Goal: Find specific page/section: Find specific page/section

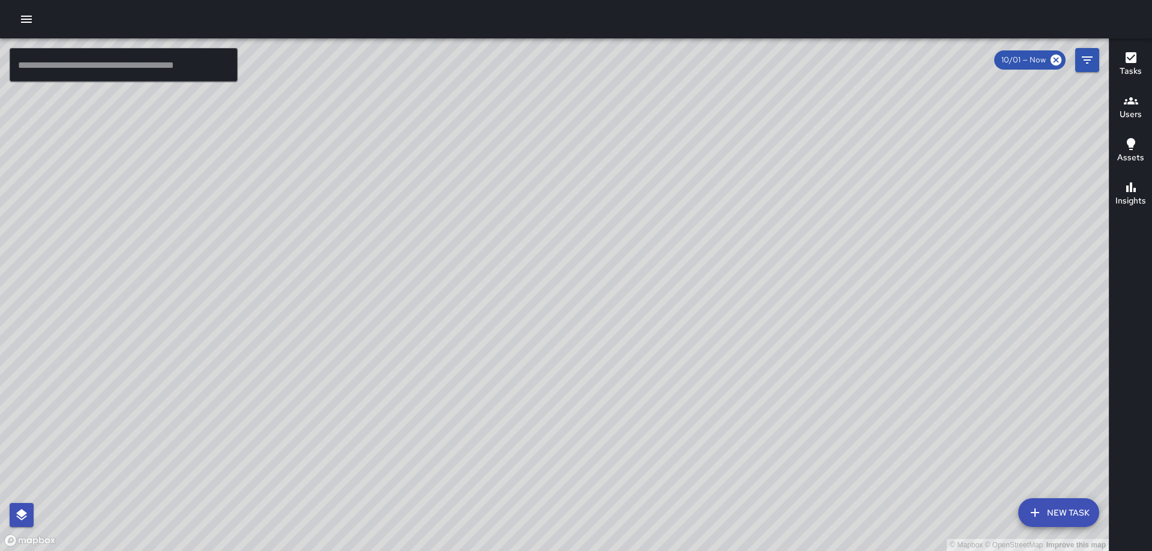
drag, startPoint x: 684, startPoint y: 364, endPoint x: 831, endPoint y: 441, distance: 165.6
click at [831, 441] on div "© Mapbox © OpenStreetMap Improve this map" at bounding box center [554, 294] width 1109 height 512
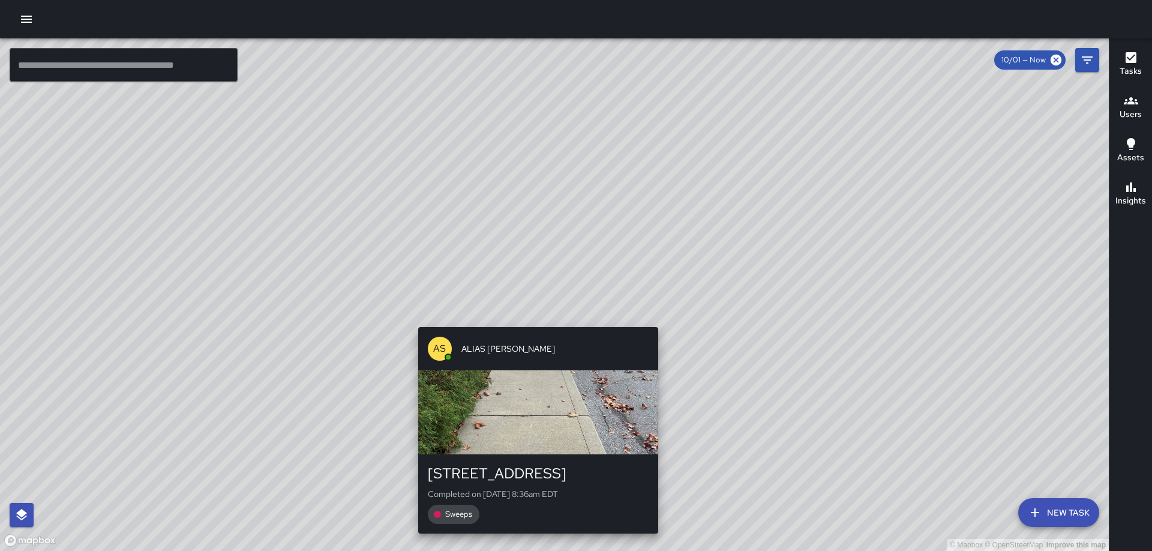
click at [533, 322] on div "AS ALIAS [PERSON_NAME][GEOGRAPHIC_DATA][STREET_ADDRESS] Completed on [DATE] 8:3…" at bounding box center [538, 430] width 250 height 216
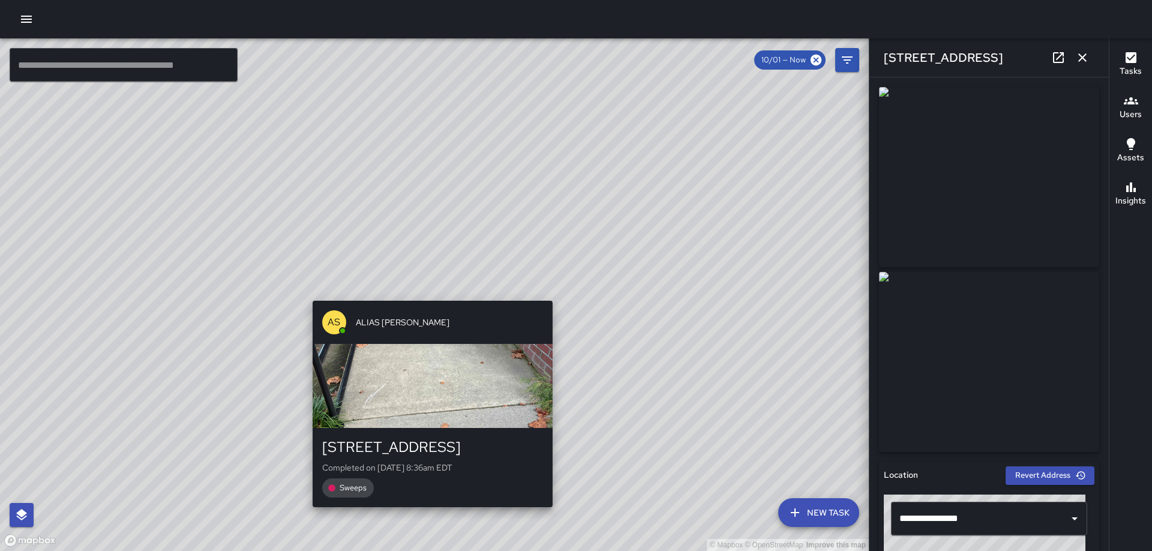
click at [426, 292] on div "© Mapbox © OpenStreetMap Improve this map AS ALIAS [PERSON_NAME][GEOGRAPHIC_DAT…" at bounding box center [434, 294] width 869 height 512
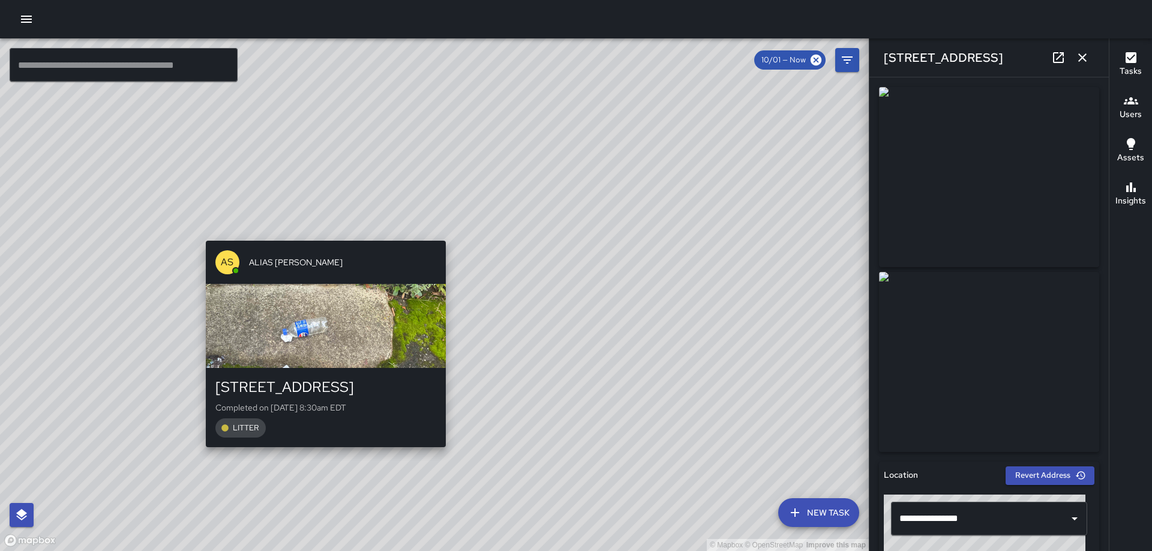
click at [322, 231] on div "© Mapbox © OpenStreetMap Improve this map AS ALIAS [PERSON_NAME] [STREET_ADDRES…" at bounding box center [434, 294] width 869 height 512
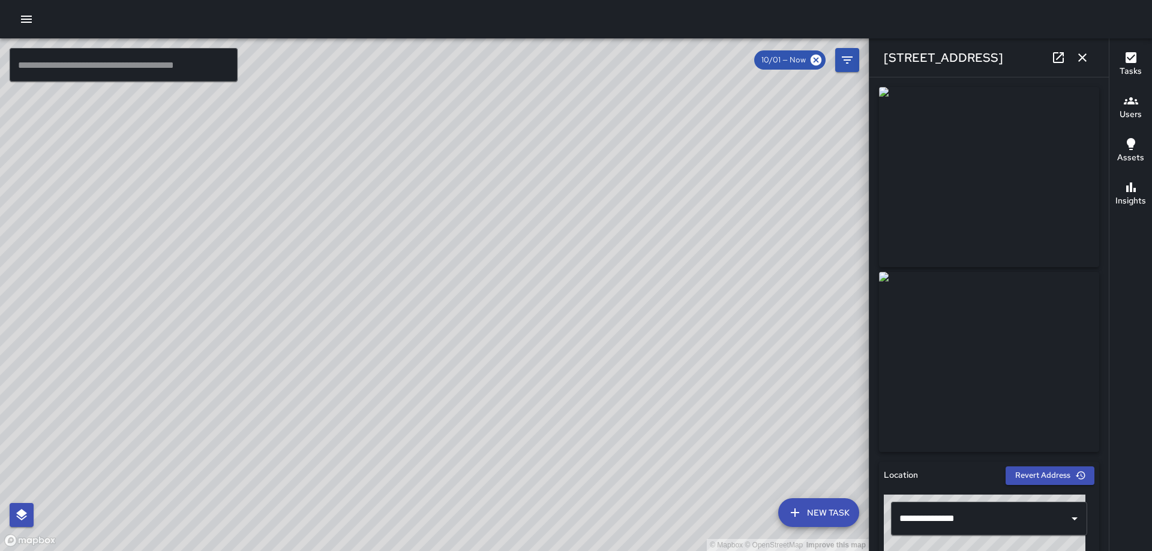
click at [554, 357] on div "© Mapbox © OpenStreetMap Improve this map AS ALIAS [PERSON_NAME][GEOGRAPHIC_DAT…" at bounding box center [434, 294] width 869 height 512
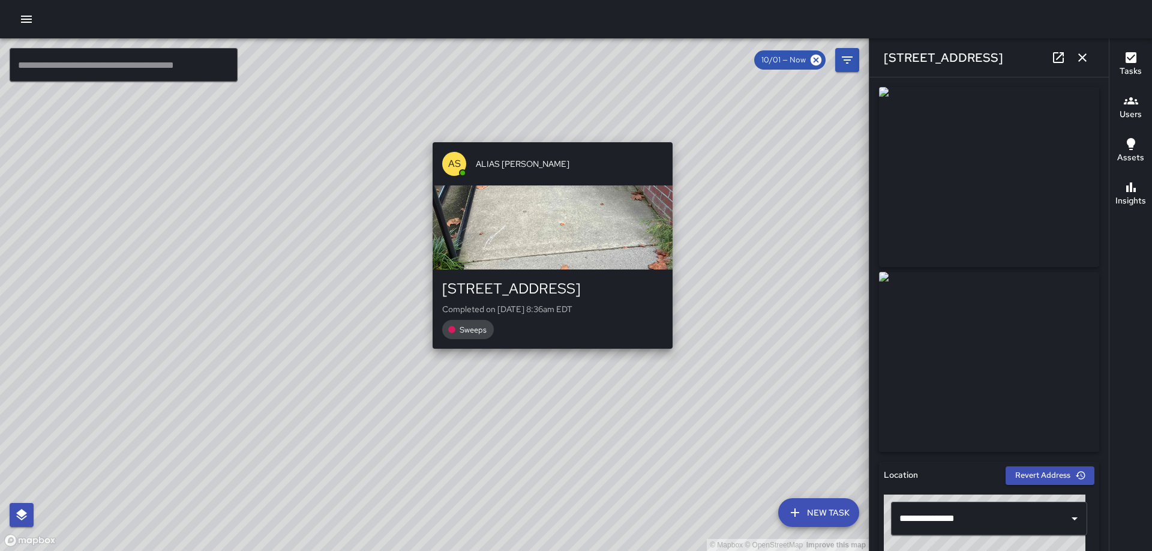
type input "**********"
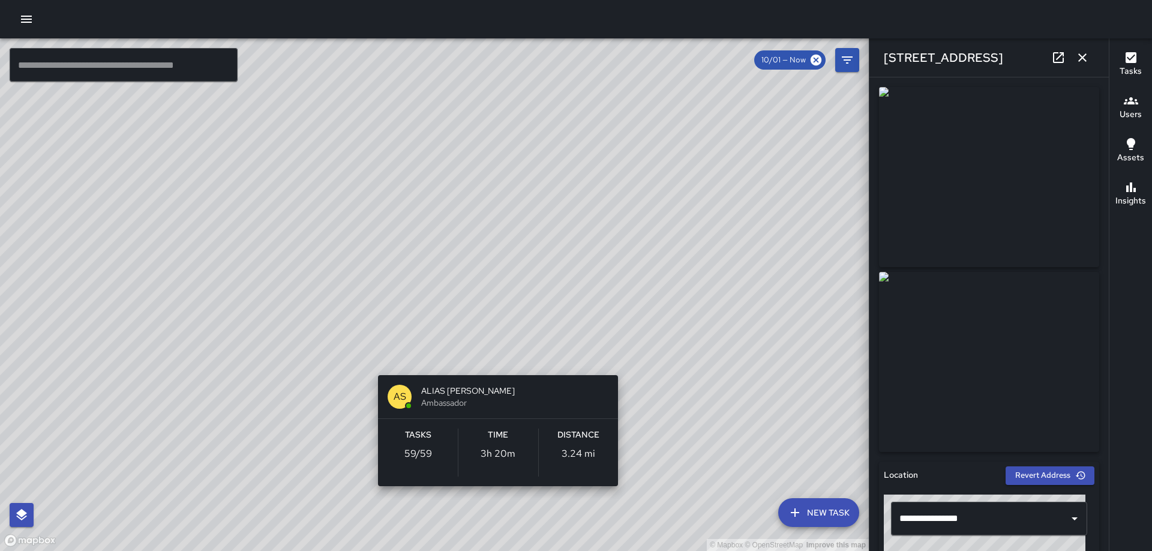
click at [501, 503] on div "© Mapbox © OpenStreetMap Improve this map AS ALIAS [PERSON_NAME] Ambassador Tas…" at bounding box center [434, 294] width 869 height 512
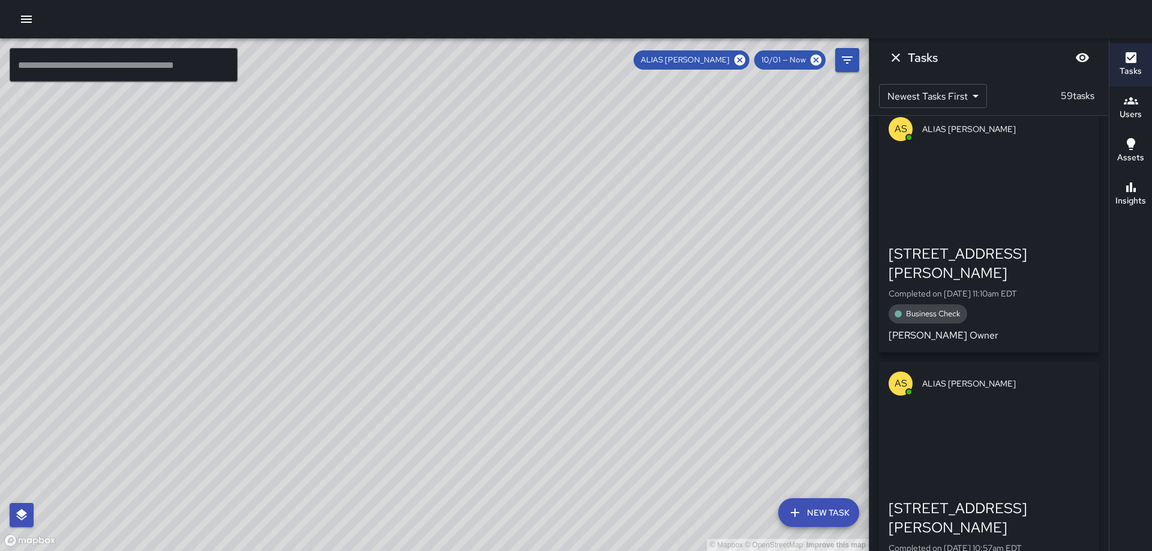
scroll to position [39, 0]
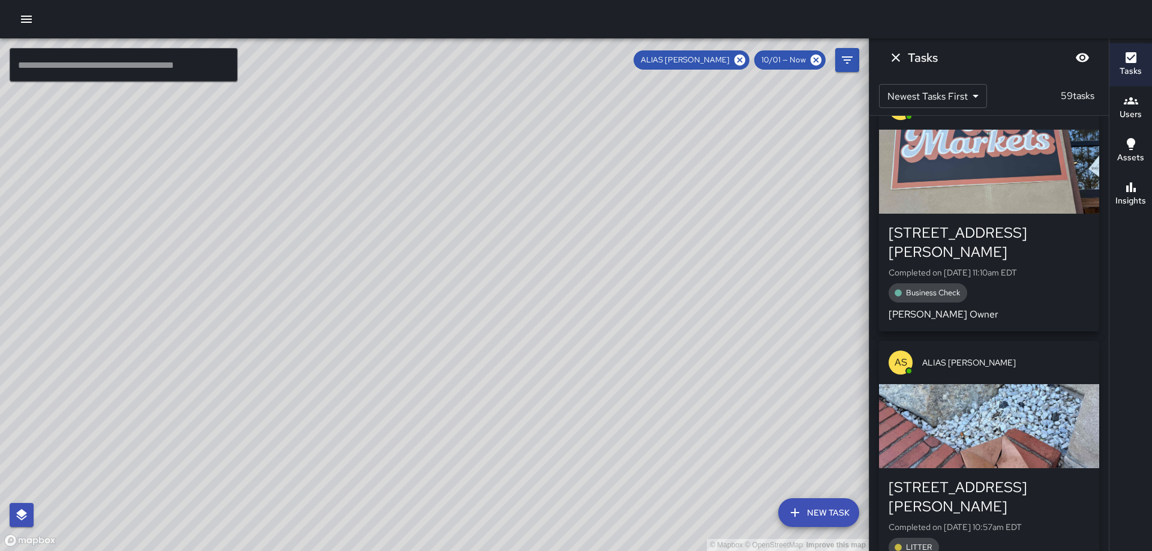
click at [960, 404] on div "button" at bounding box center [989, 426] width 220 height 84
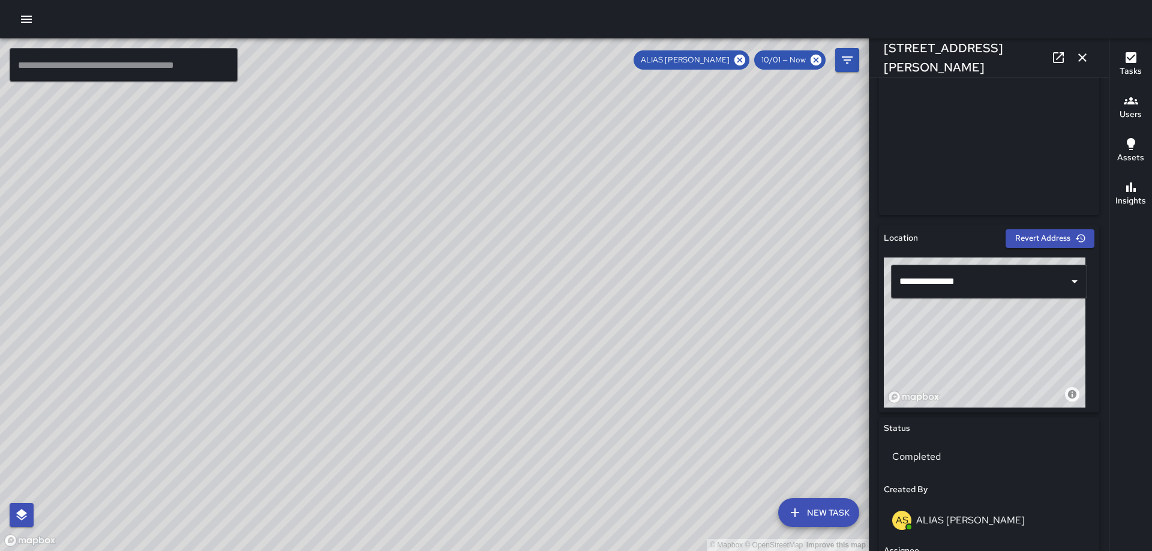
scroll to position [253, 0]
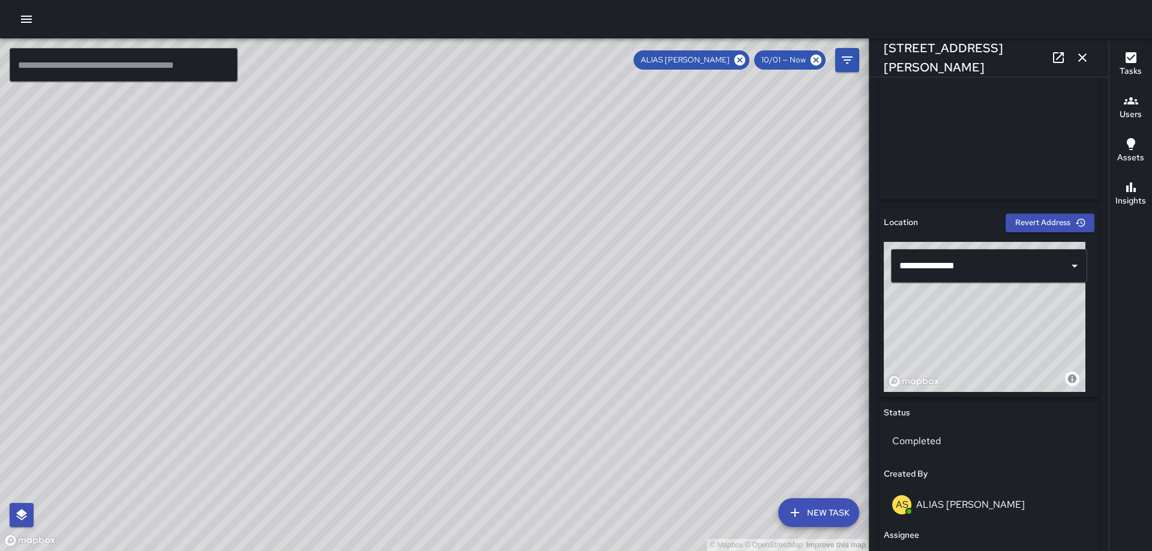
click at [1080, 63] on icon "button" at bounding box center [1082, 57] width 14 height 14
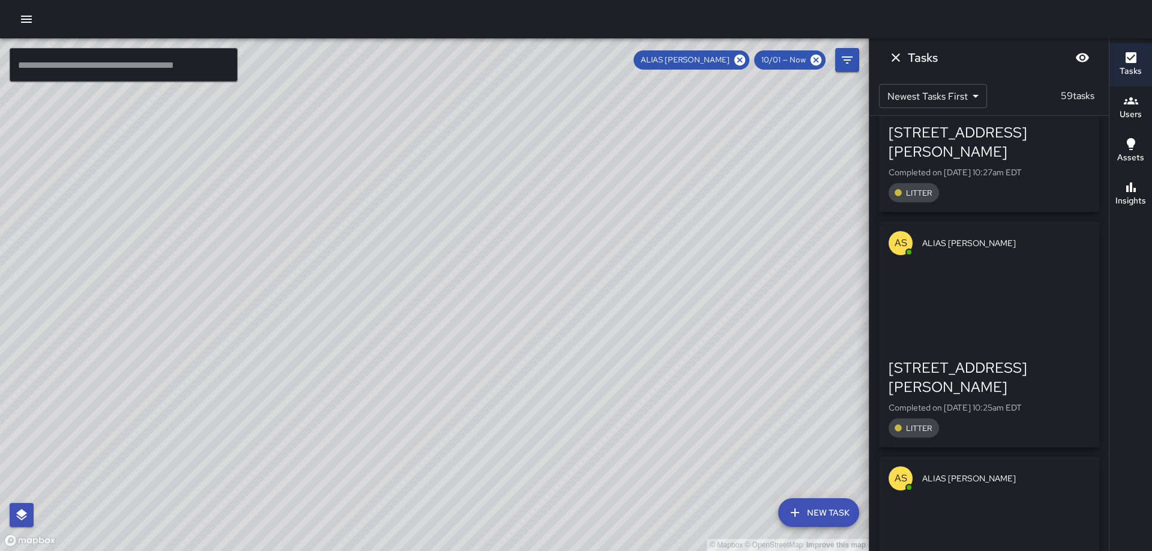
scroll to position [1124, 0]
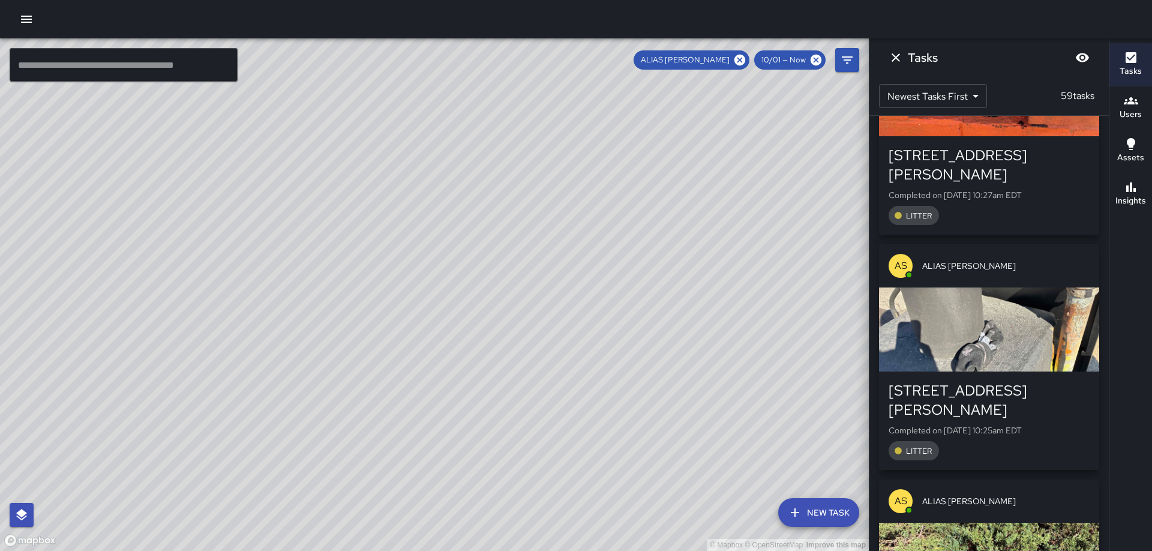
click at [979, 287] on div "button" at bounding box center [989, 329] width 220 height 84
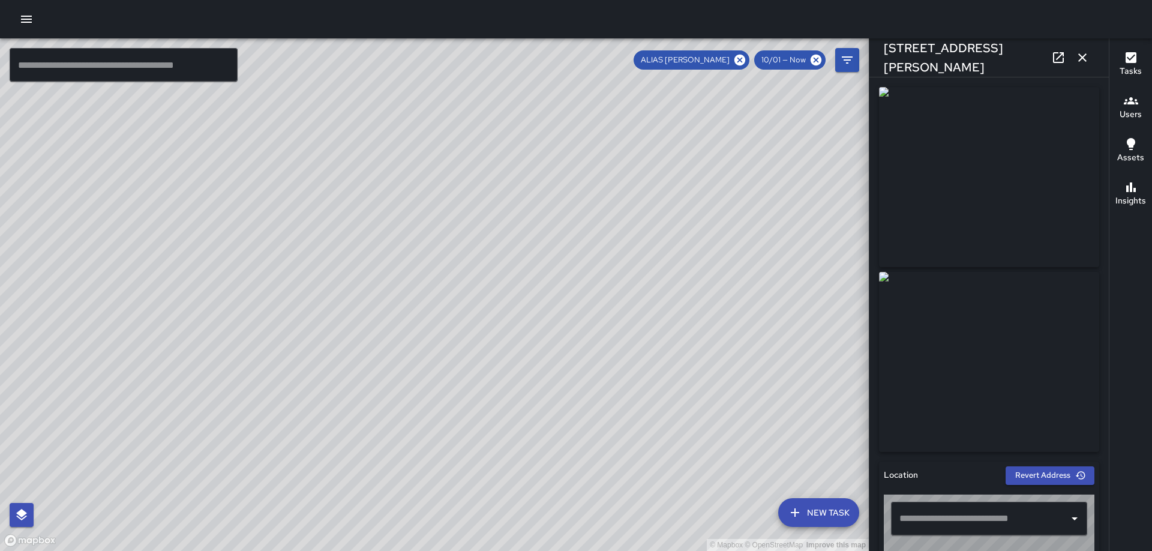
type input "**********"
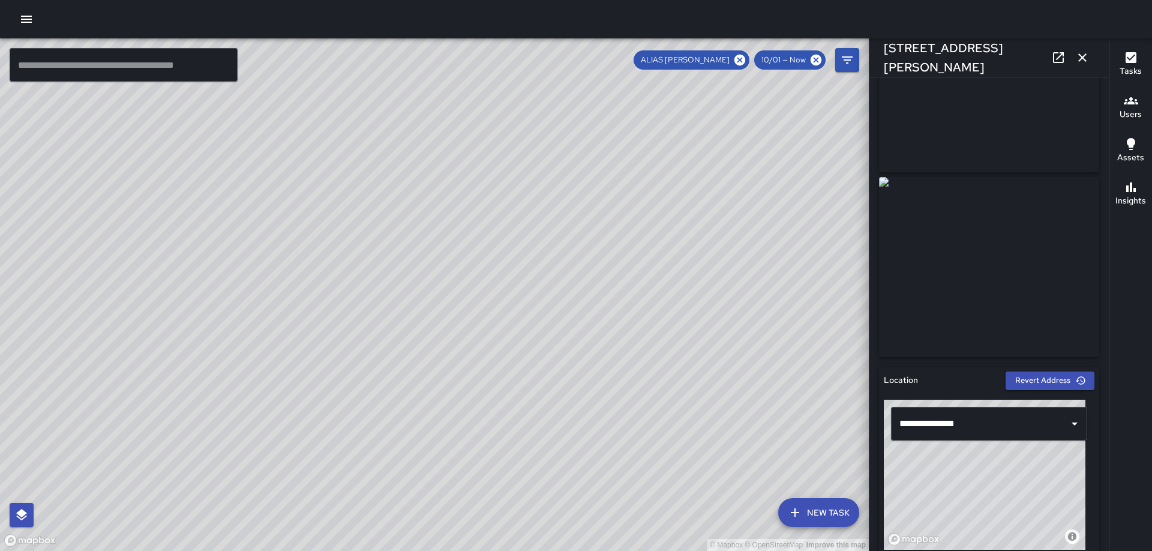
scroll to position [309, 0]
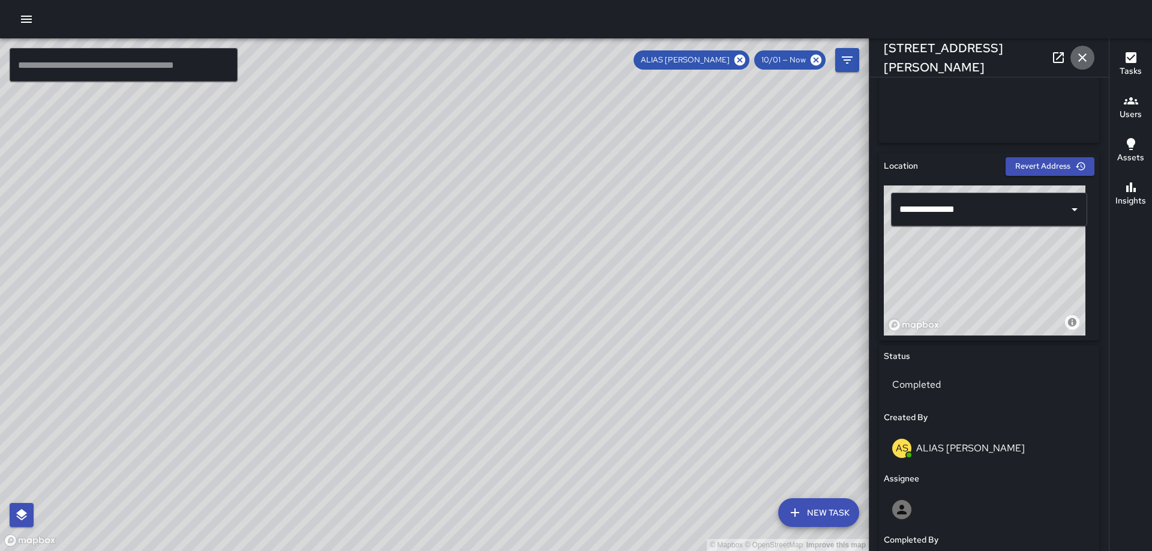
click at [1076, 63] on icon "button" at bounding box center [1082, 57] width 14 height 14
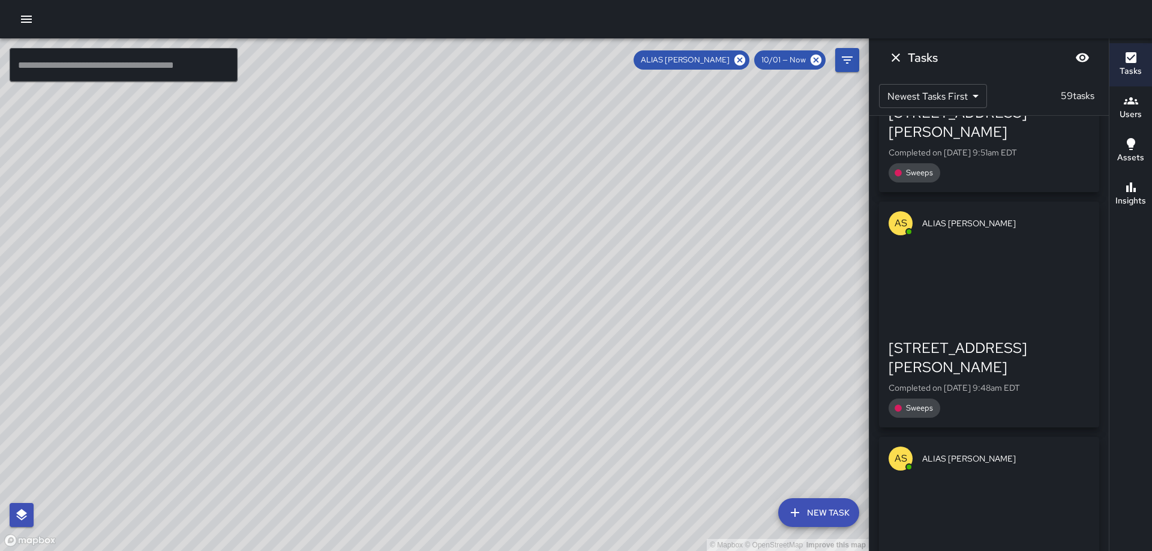
scroll to position [2895, 0]
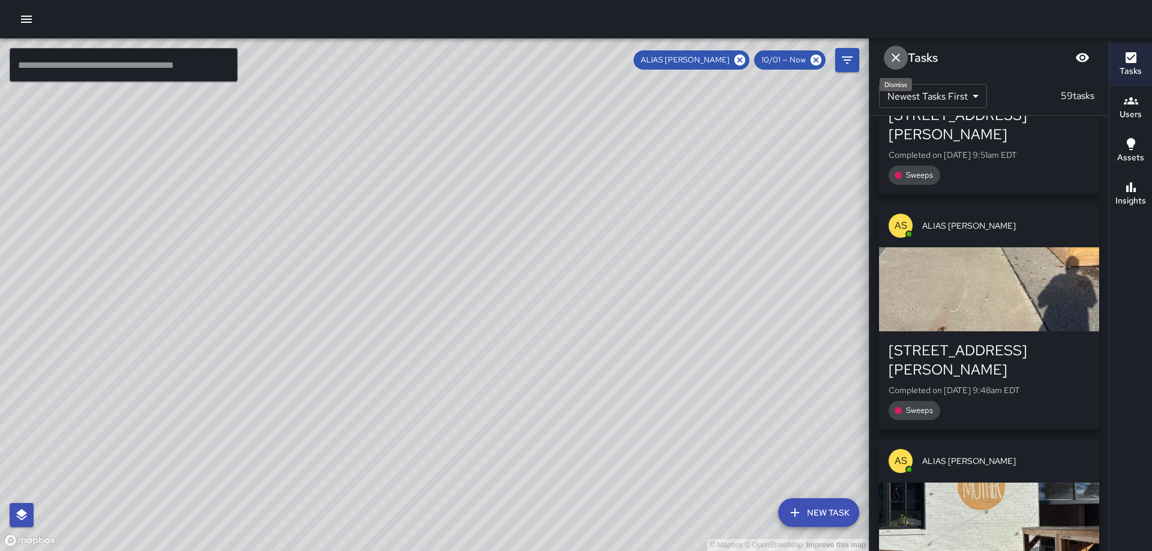
click at [896, 59] on icon "Dismiss" at bounding box center [895, 57] width 14 height 14
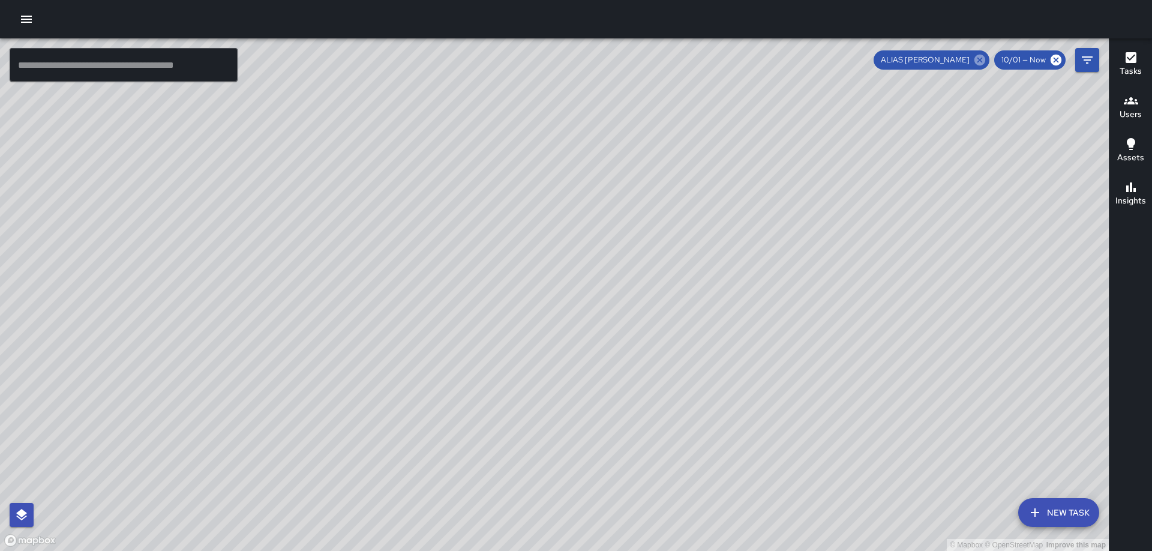
click at [986, 61] on icon at bounding box center [979, 59] width 13 height 13
